Goal: Information Seeking & Learning: Learn about a topic

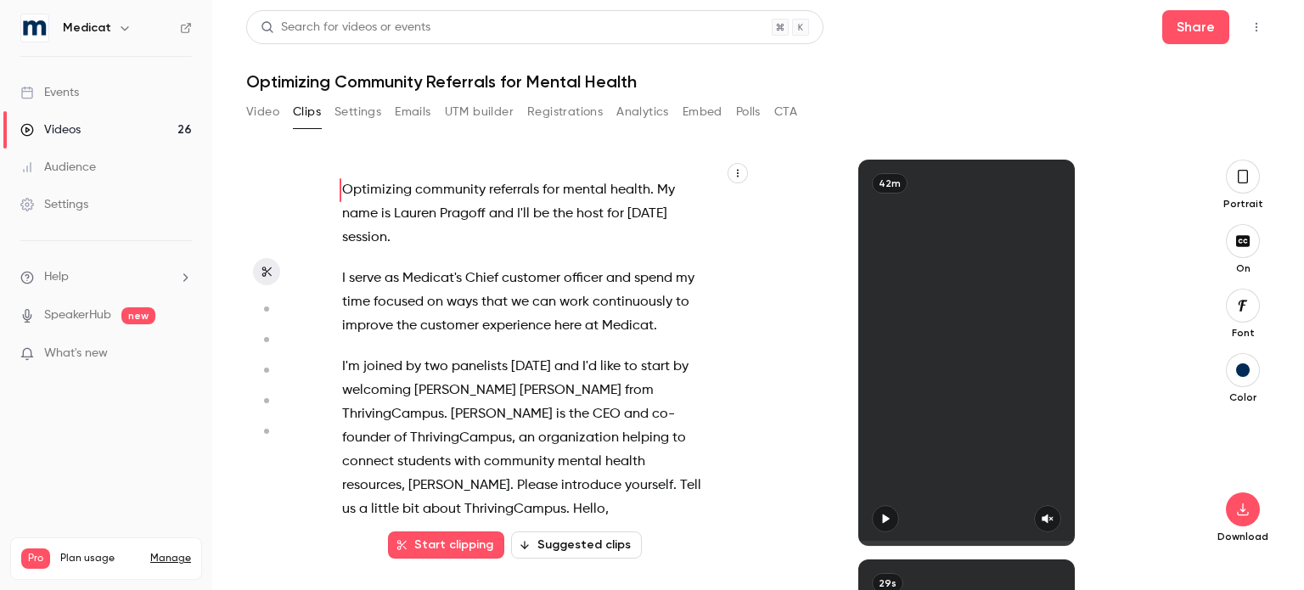
click at [105, 86] on link "Events" at bounding box center [106, 92] width 212 height 37
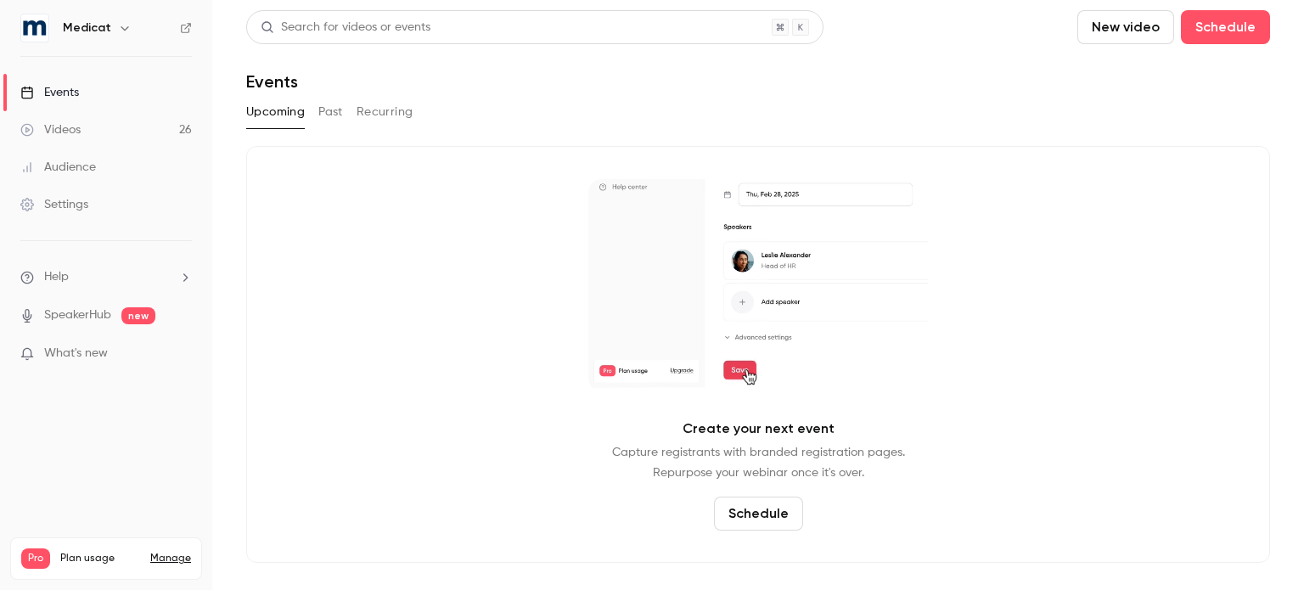
click at [333, 115] on button "Past" at bounding box center [330, 111] width 25 height 27
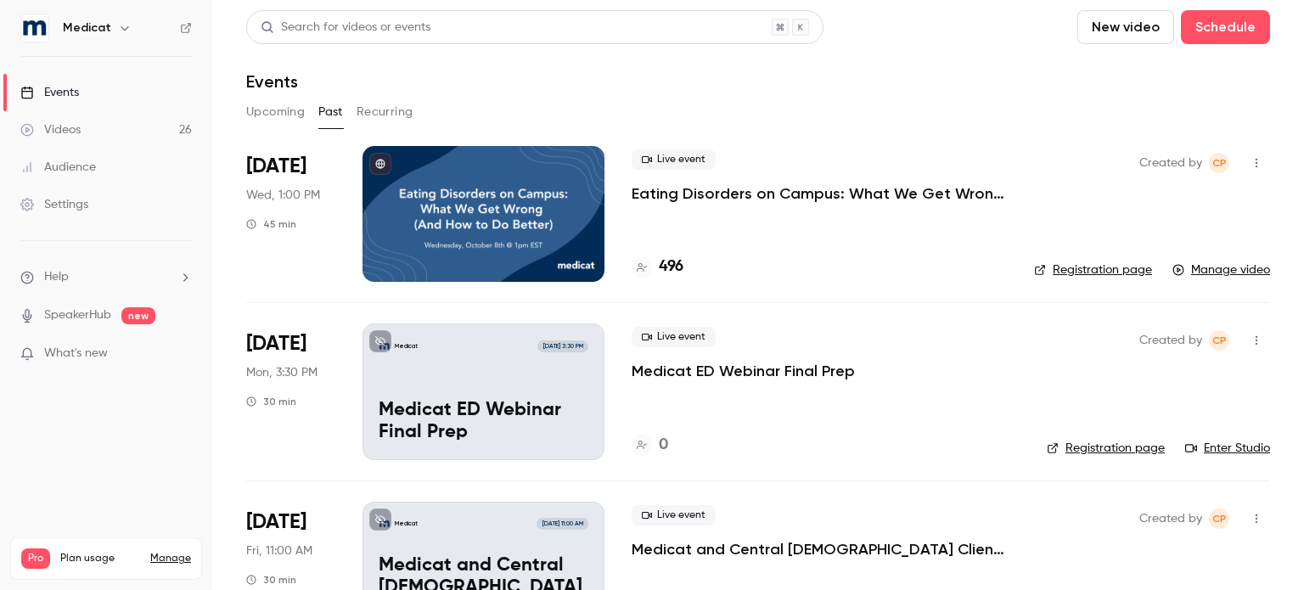
click at [744, 199] on p "Eating Disorders on Campus: What We Get Wrong (And How to Do Better)" at bounding box center [818, 193] width 375 height 20
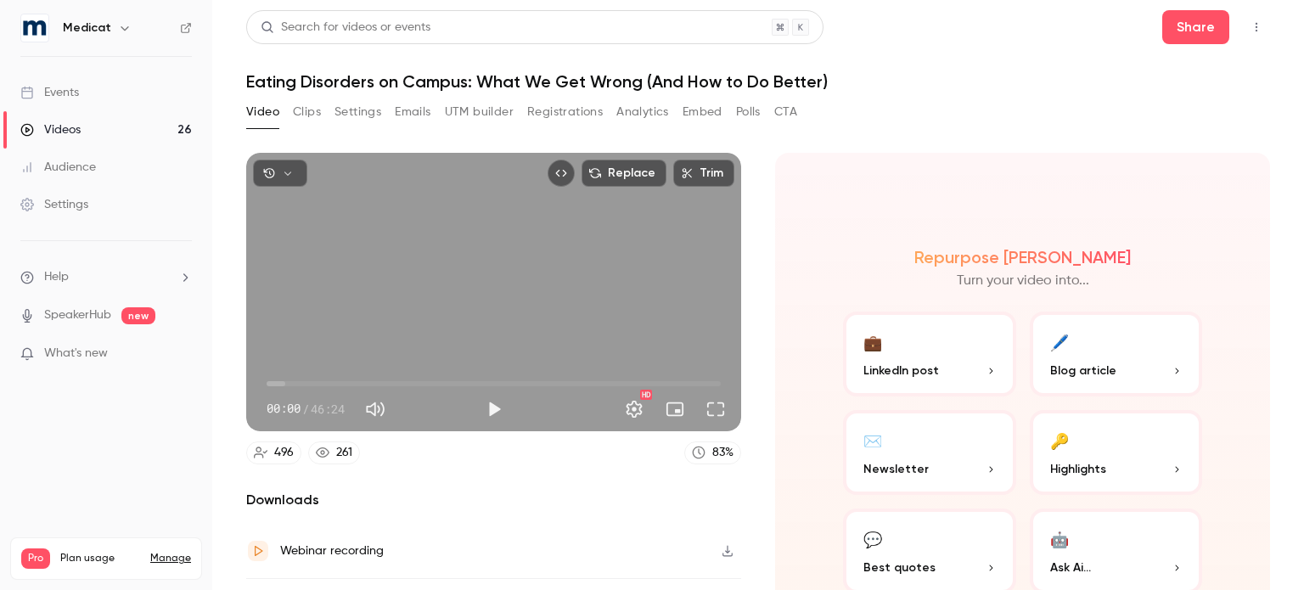
scroll to position [93, 0]
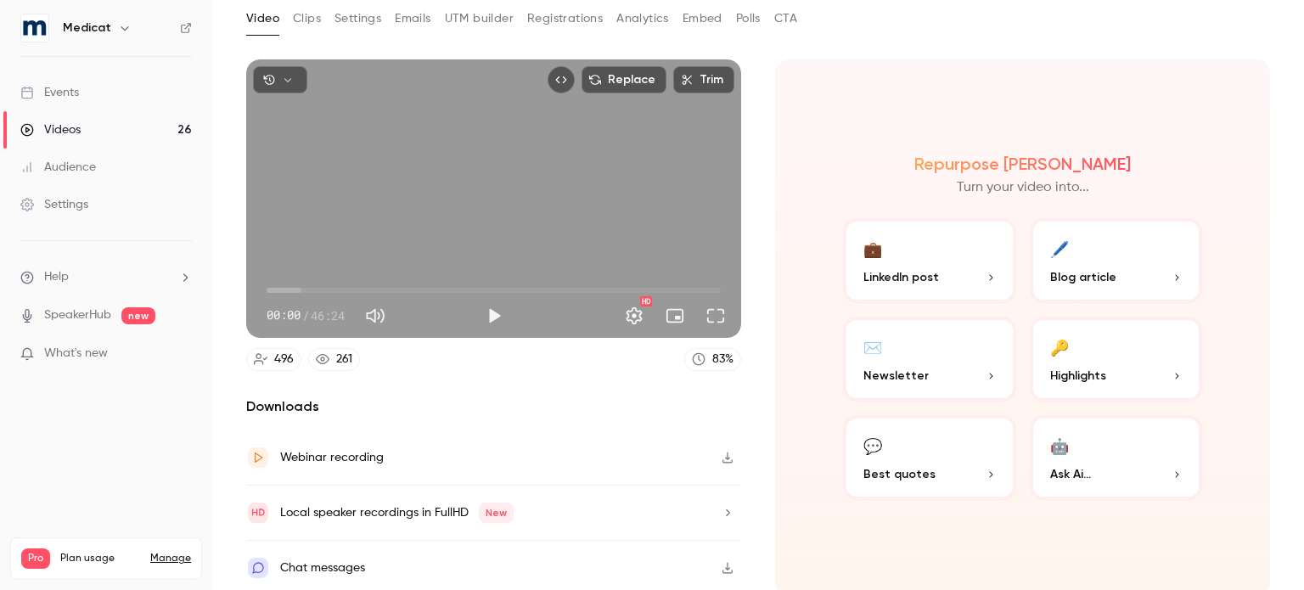
click at [749, 15] on button "Polls" at bounding box center [748, 18] width 25 height 27
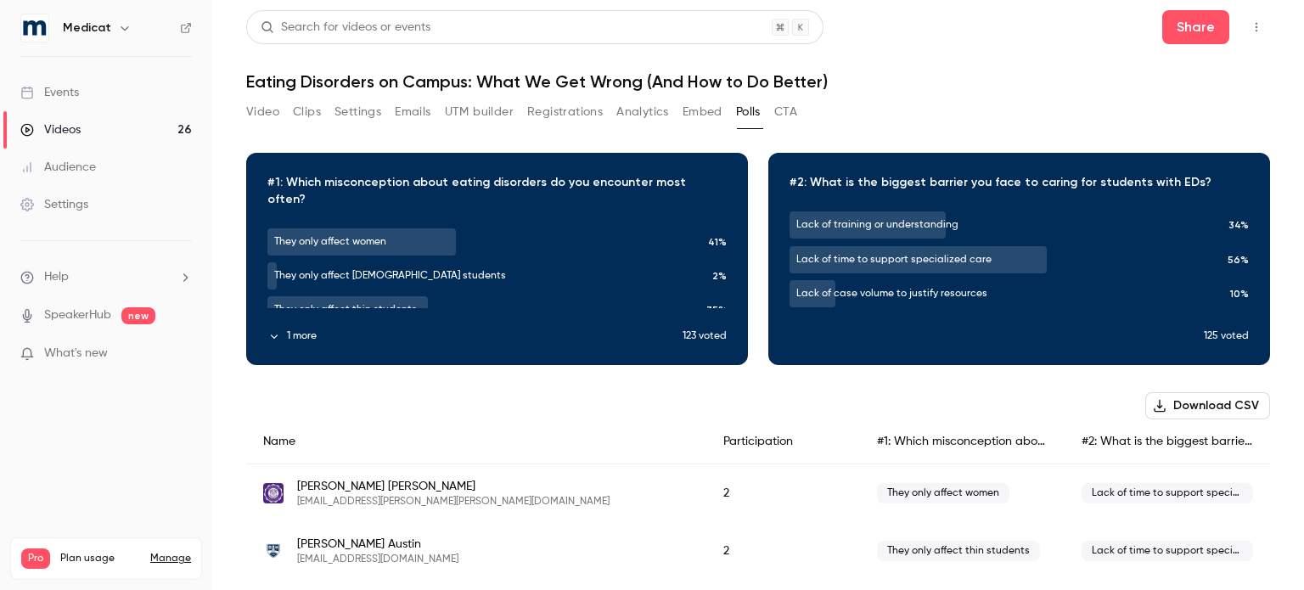
click at [280, 331] on button "1 more" at bounding box center [474, 335] width 415 height 15
